Goal: Task Accomplishment & Management: Manage account settings

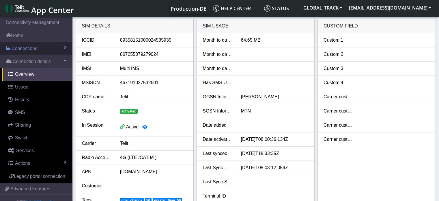
click at [36, 46] on span "Connections" at bounding box center [25, 48] width 26 height 7
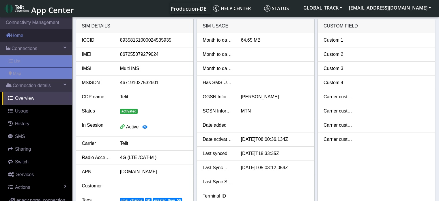
click at [32, 36] on link "Home" at bounding box center [36, 35] width 72 height 13
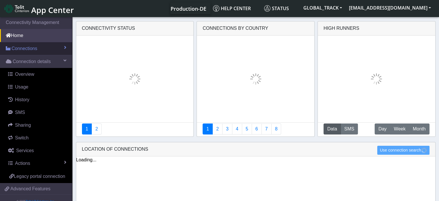
click at [31, 49] on span "Connections" at bounding box center [25, 48] width 26 height 7
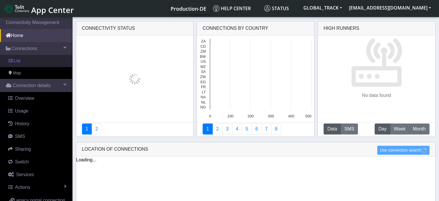
click at [26, 56] on link "List" at bounding box center [36, 61] width 72 height 12
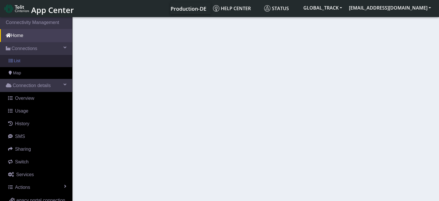
click at [50, 61] on link "List" at bounding box center [36, 61] width 72 height 12
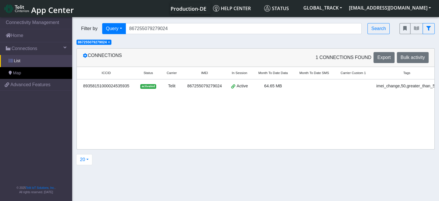
click at [50, 61] on link "List" at bounding box center [36, 61] width 72 height 12
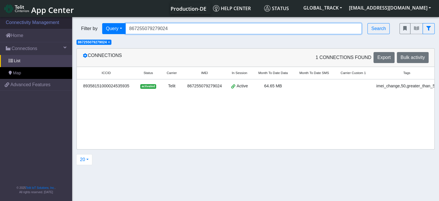
click at [74, 27] on div "Filter by Query Query In Session Not connected Tags Country Operator 8672550792…" at bounding box center [233, 29] width 323 height 20
paste input "4033"
type input "867255079274033"
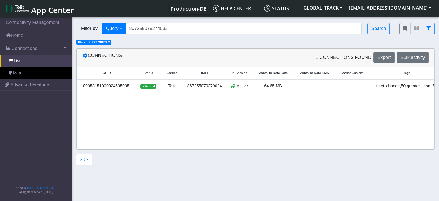
click at [110, 43] on span "×" at bounding box center [109, 42] width 2 height 4
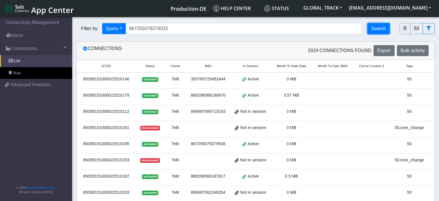
click at [379, 26] on button "Search" at bounding box center [378, 28] width 22 height 11
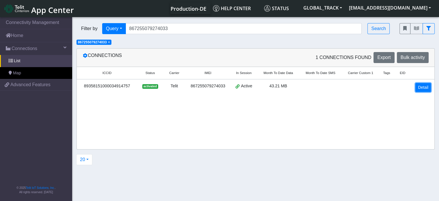
click at [426, 89] on link "Detail" at bounding box center [423, 87] width 16 height 9
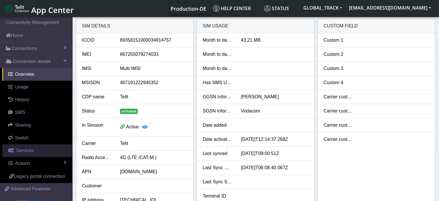
click at [28, 150] on span "Services" at bounding box center [25, 150] width 18 height 5
select select "2: 6"
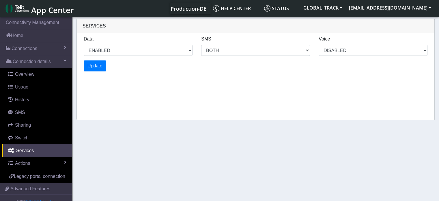
click at [135, 115] on div "Services Data ENABLED DISABLED SMS MO MT BOTH DISABLED Voice DISABLED Update" at bounding box center [255, 69] width 358 height 101
